Goal: Check status: Check status

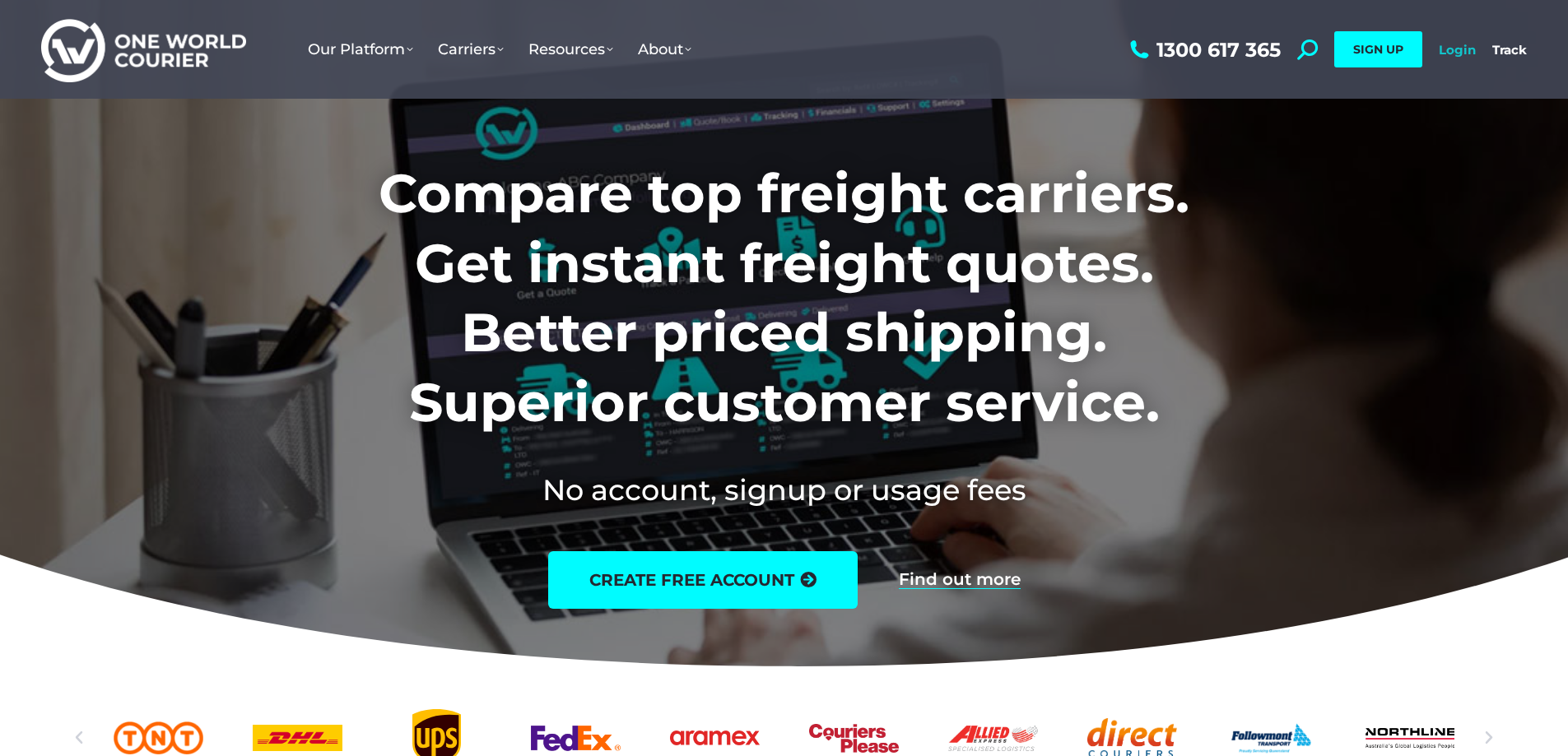
click at [1463, 51] on link "Login" at bounding box center [1457, 50] width 37 height 16
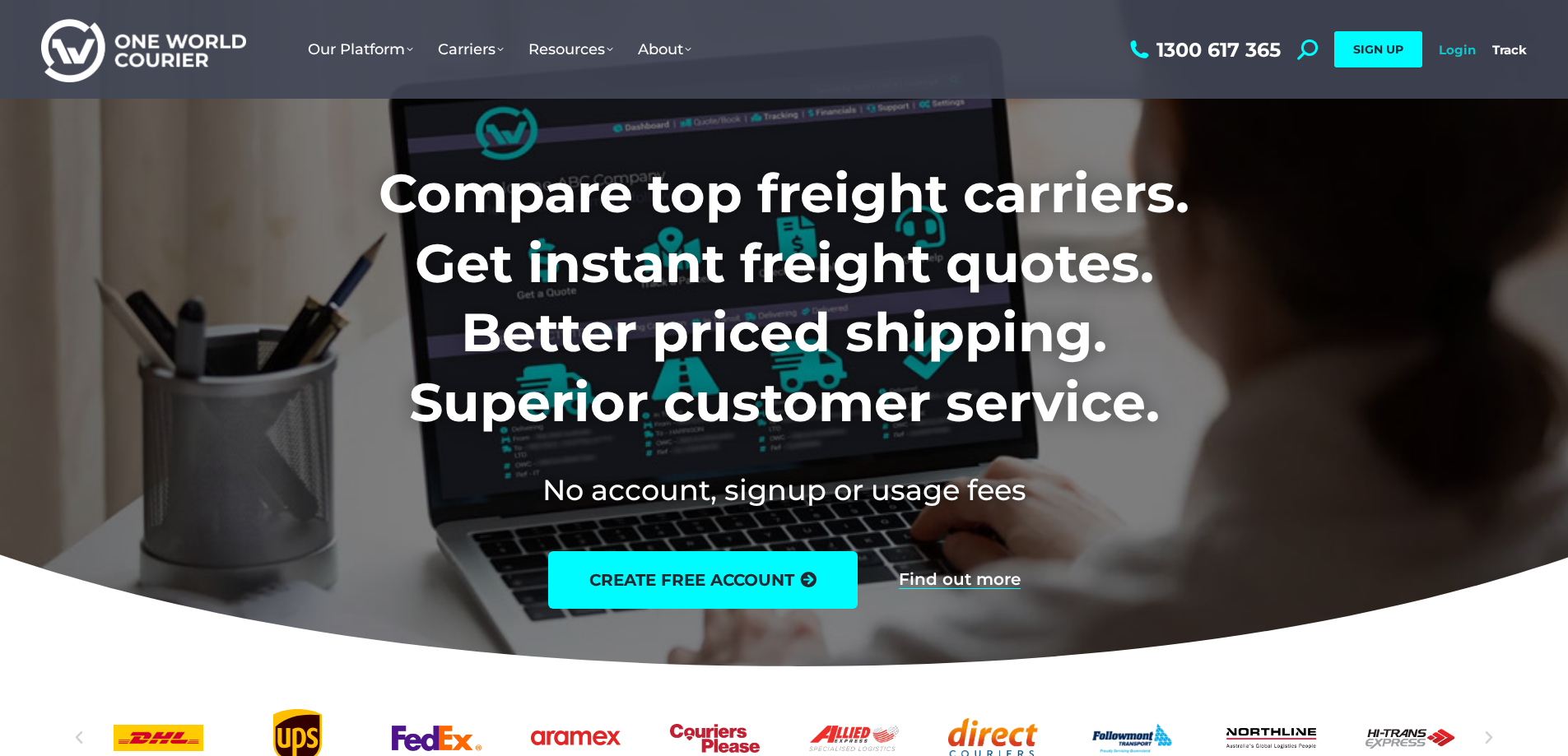
click at [1460, 54] on link "Login" at bounding box center [1457, 50] width 37 height 16
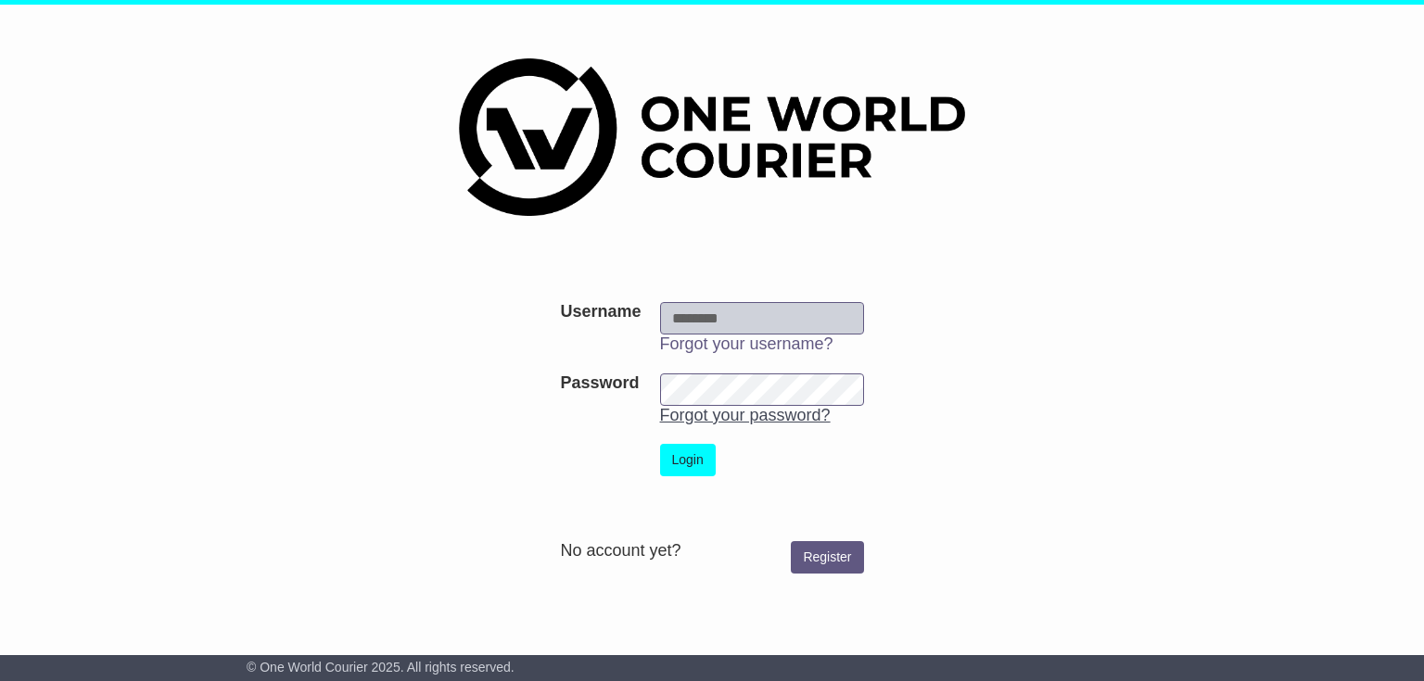
type input "**********"
click at [996, 356] on form "**********" at bounding box center [712, 438] width 931 height 290
click at [1049, 352] on form "**********" at bounding box center [712, 438] width 931 height 290
click at [689, 462] on button "Login" at bounding box center [688, 460] width 56 height 32
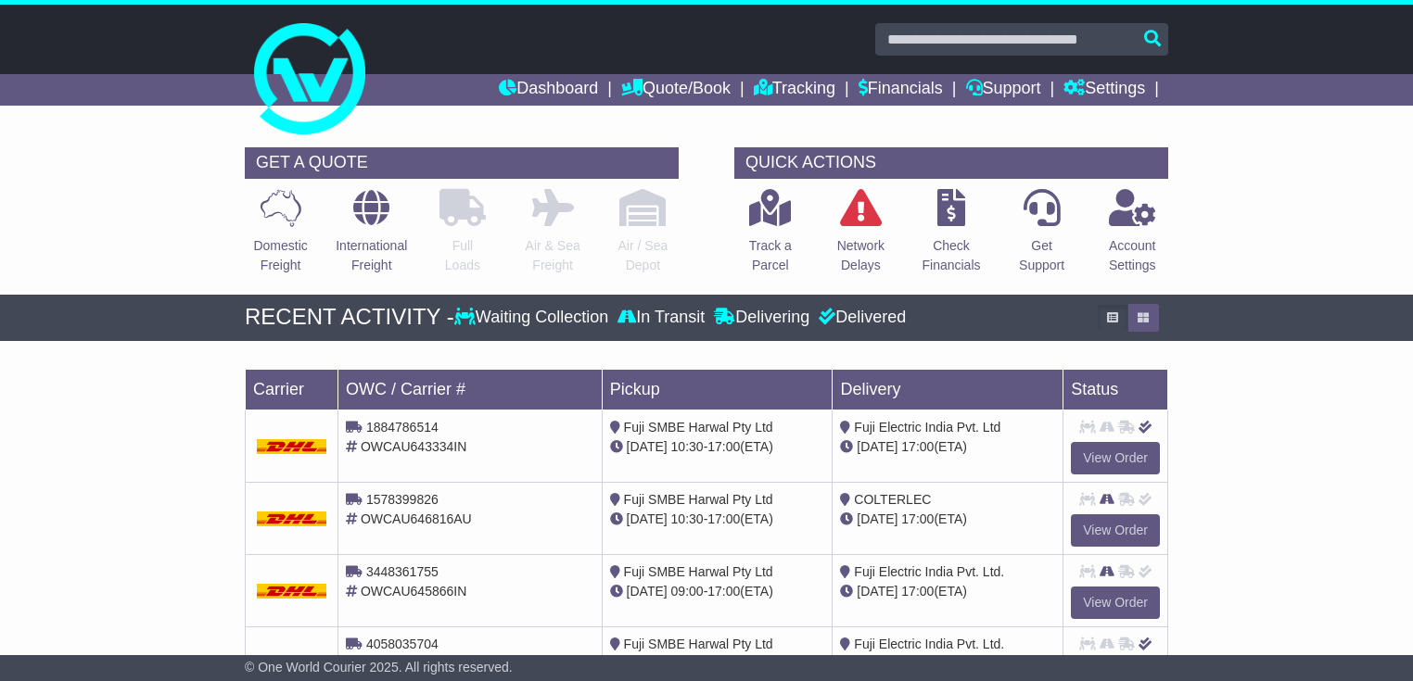
click at [794, 319] on div "Delivering" at bounding box center [761, 318] width 105 height 20
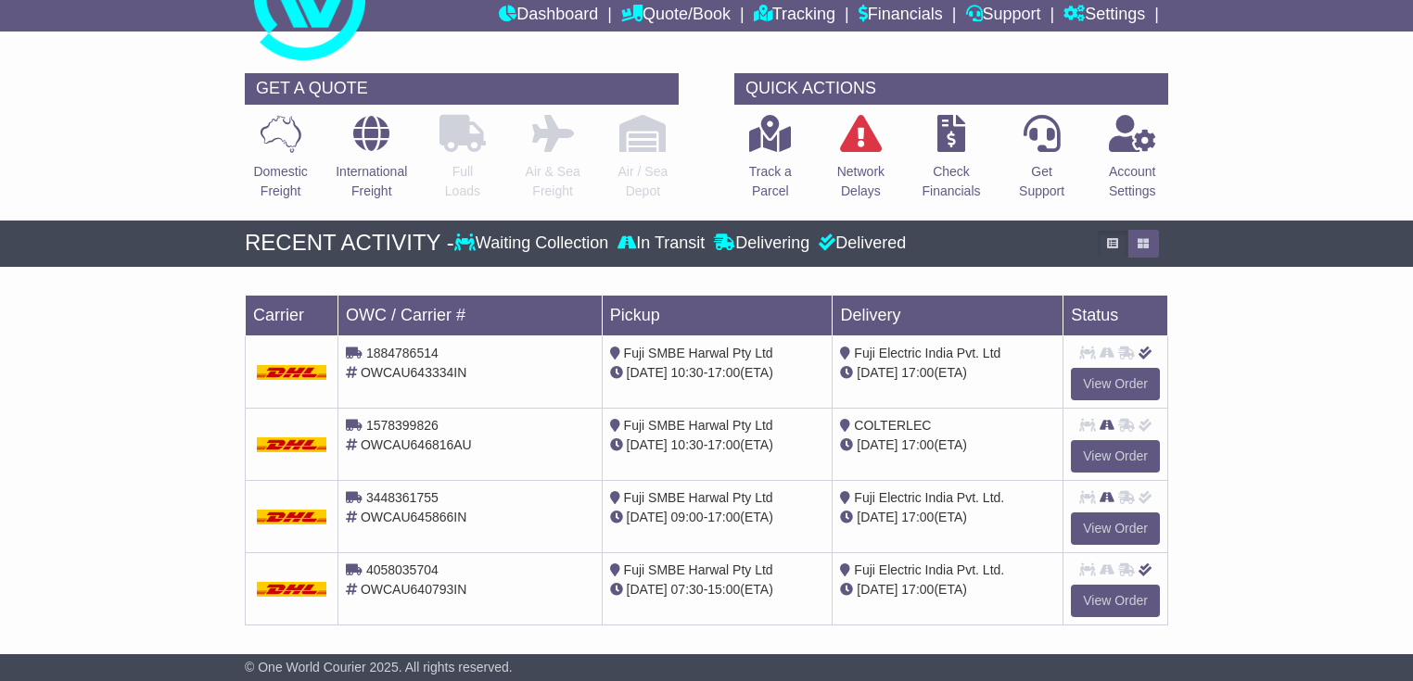
click at [882, 245] on div "Delivered" at bounding box center [860, 244] width 92 height 20
click at [1142, 234] on button "button" at bounding box center [1143, 244] width 32 height 28
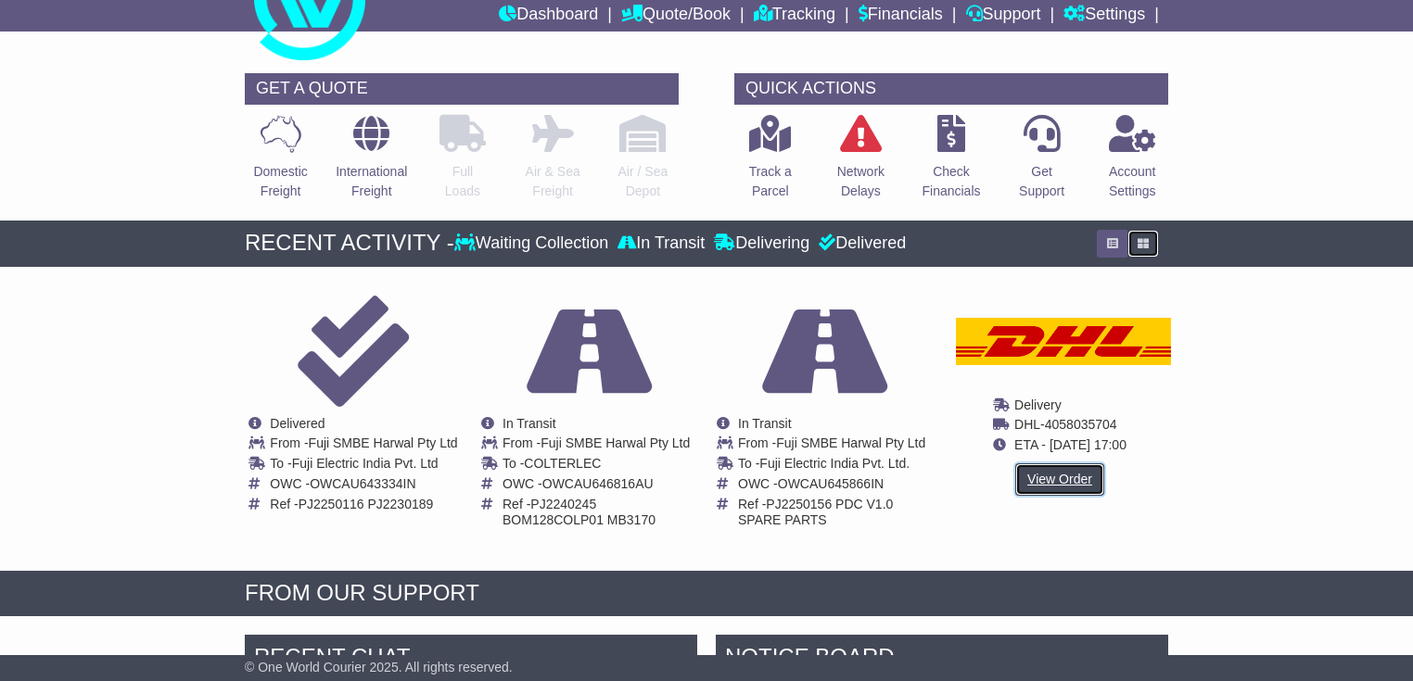
click at [1067, 481] on link "View Order" at bounding box center [1059, 480] width 89 height 32
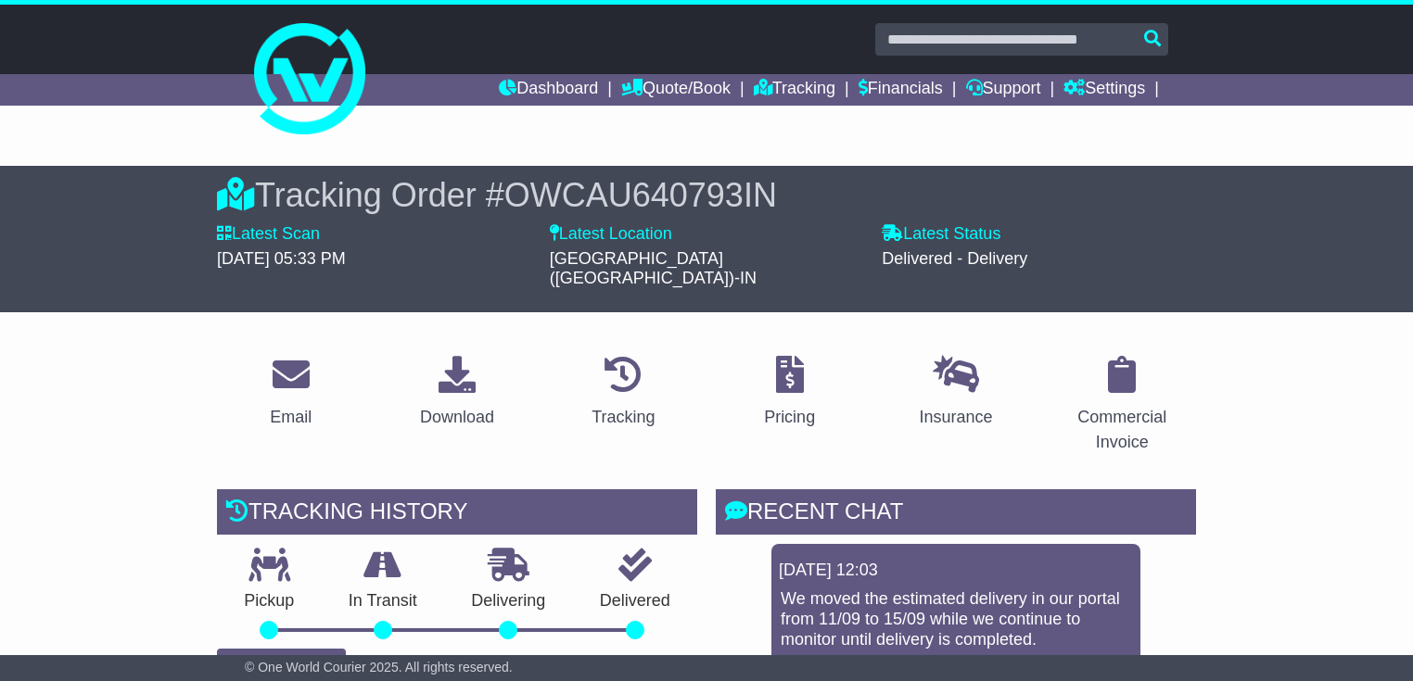
click at [575, 85] on li "Dashboard" at bounding box center [560, 90] width 122 height 32
click at [537, 85] on link "Dashboard" at bounding box center [548, 90] width 99 height 32
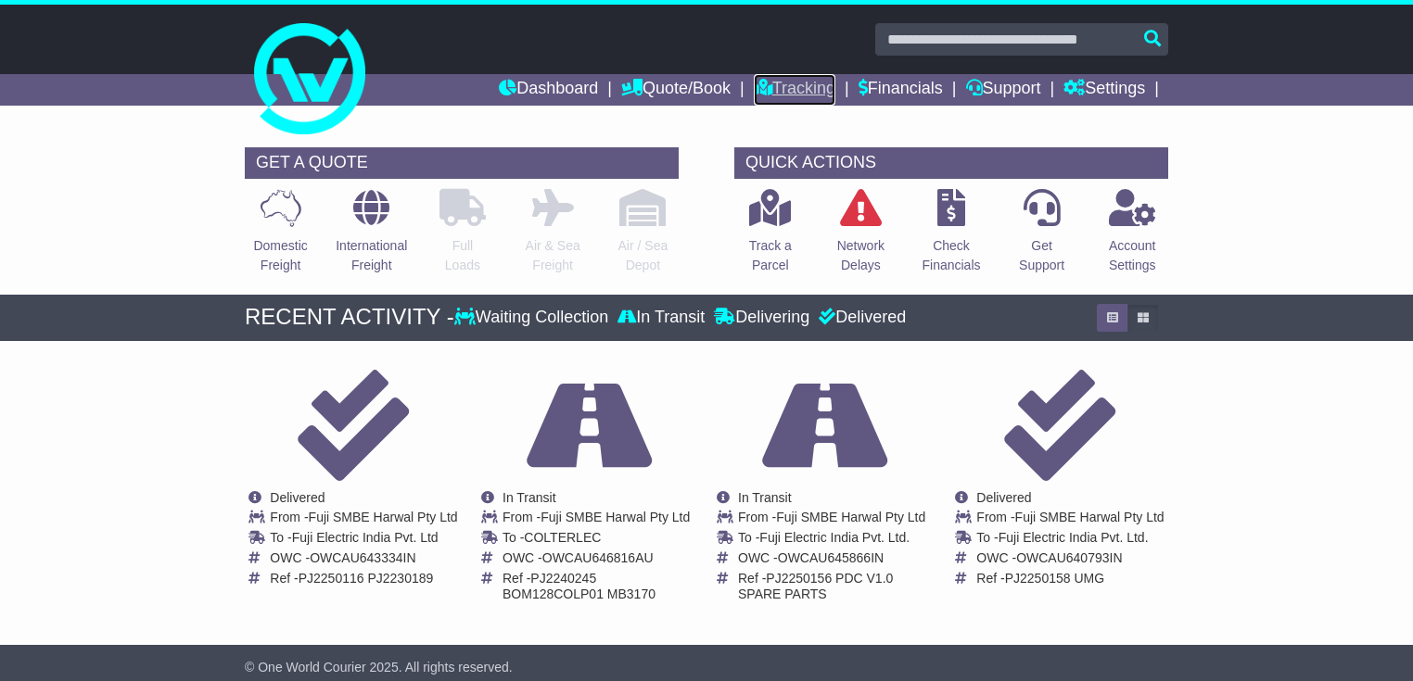
click at [792, 91] on link "Tracking" at bounding box center [795, 90] width 82 height 32
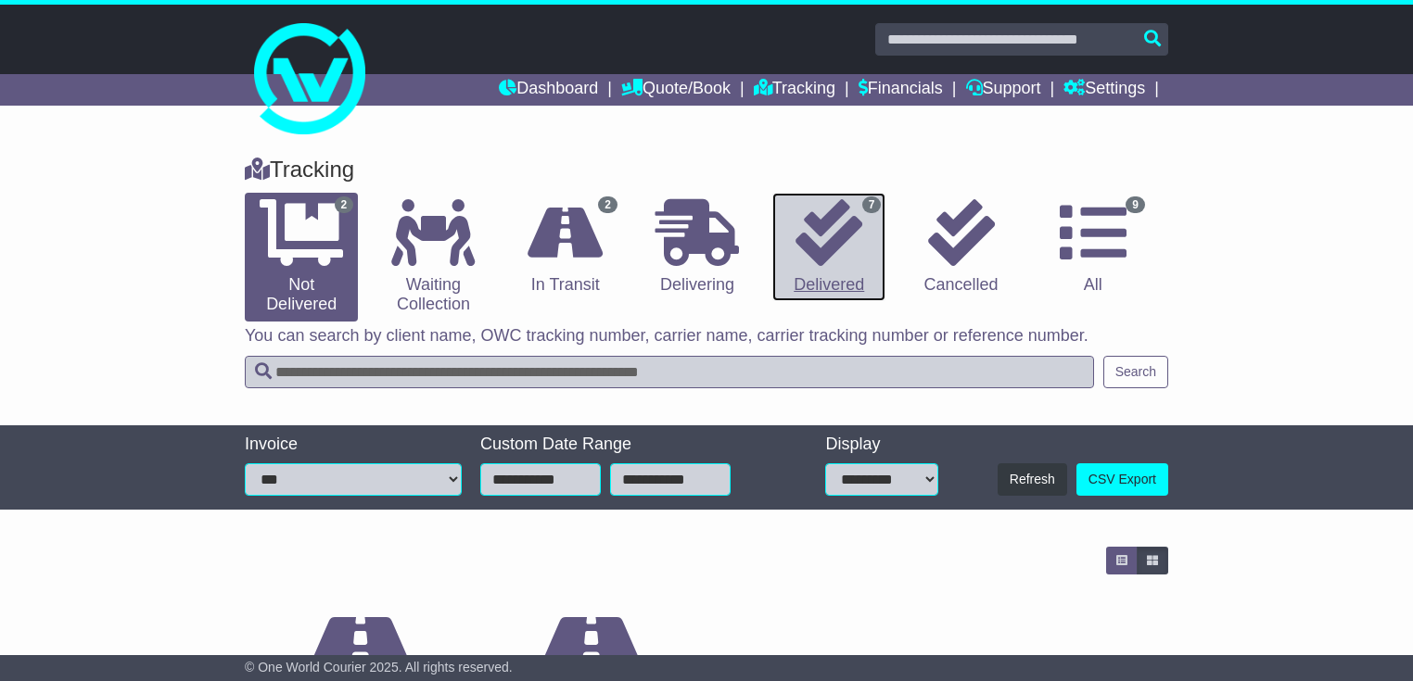
click at [838, 292] on link "7 Delivered" at bounding box center [828, 247] width 113 height 109
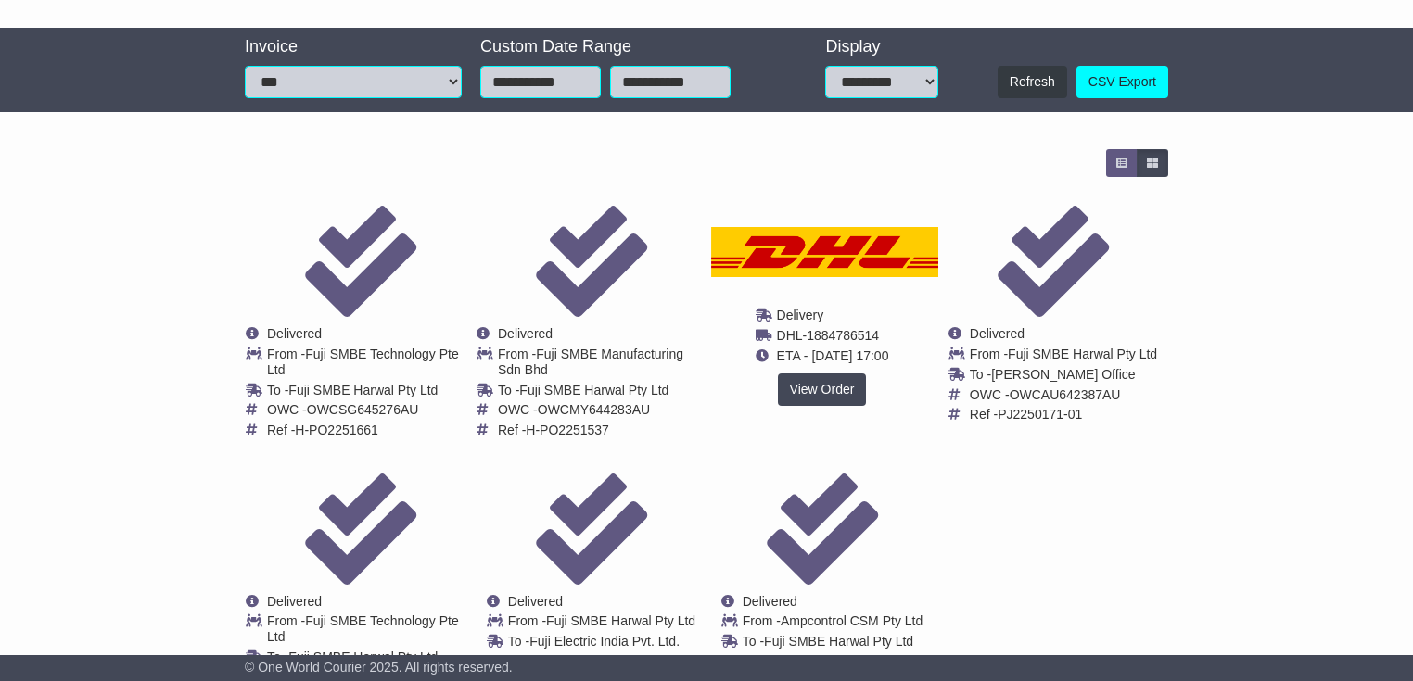
scroll to position [501, 0]
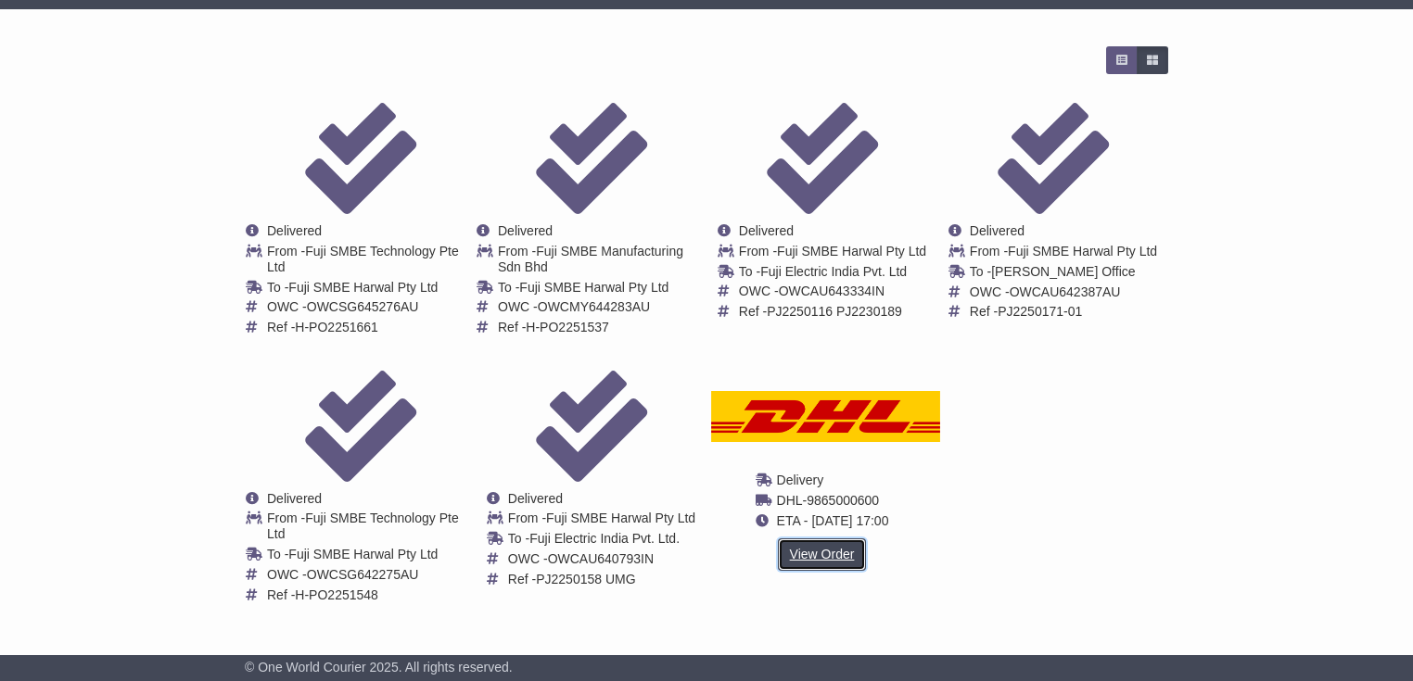
click at [832, 558] on link "View Order" at bounding box center [822, 555] width 89 height 32
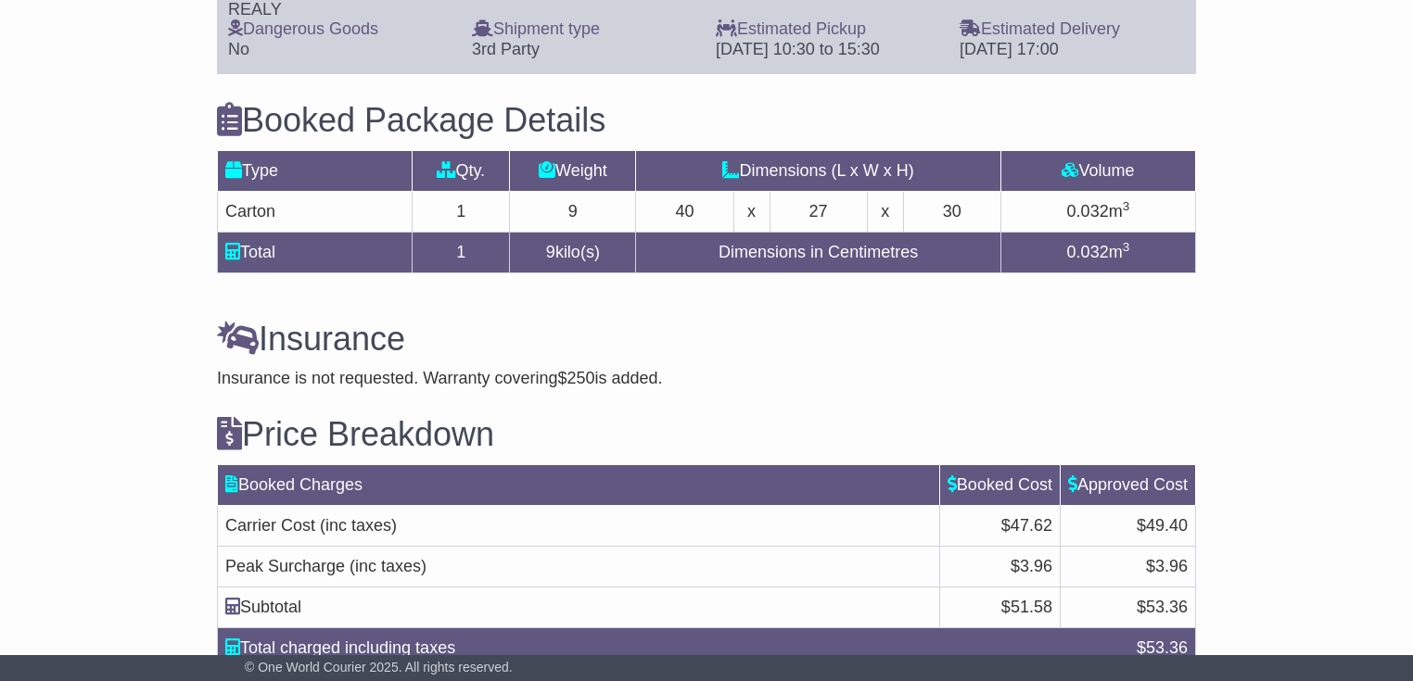
scroll to position [1628, 0]
